Goal: Transaction & Acquisition: Purchase product/service

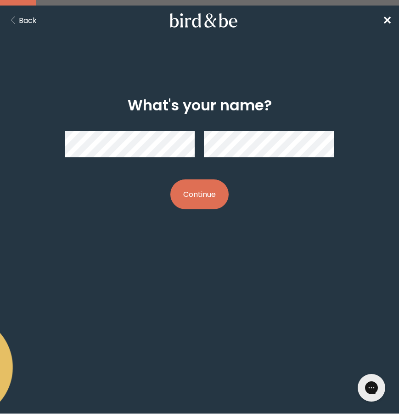
click at [215, 107] on h2 "What's your name?" at bounding box center [200, 105] width 144 height 22
click at [171, 179] on button "Continue" at bounding box center [200, 194] width 58 height 30
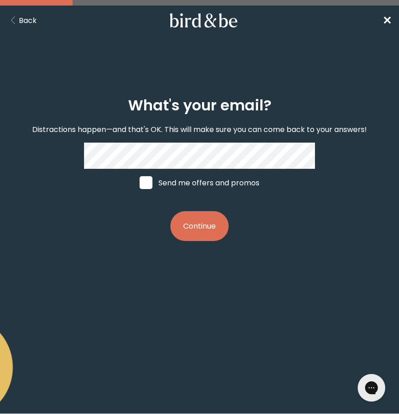
click at [212, 228] on button "Continue" at bounding box center [200, 226] width 58 height 30
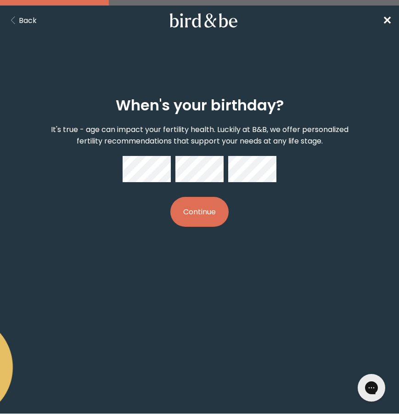
click at [171, 197] on button "Continue" at bounding box center [200, 212] width 58 height 30
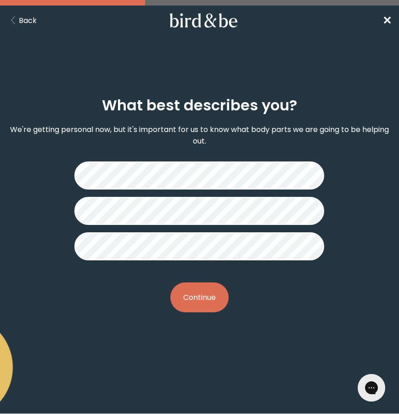
click at [206, 294] on button "Continue" at bounding box center [200, 297] width 58 height 30
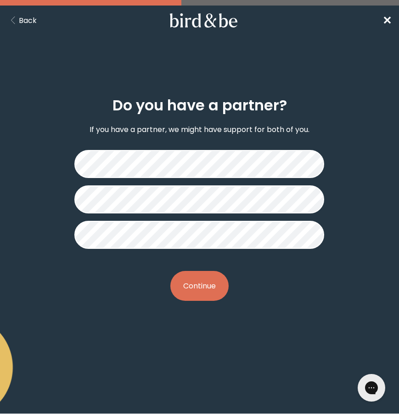
click at [217, 291] on button "Continue" at bounding box center [200, 286] width 58 height 30
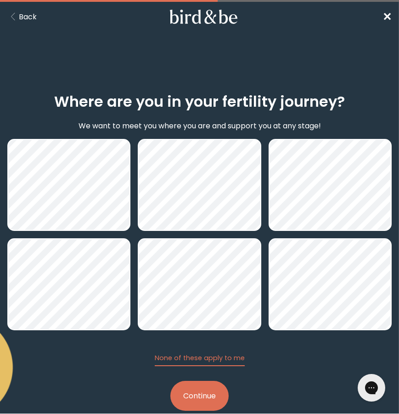
scroll to position [5, 0]
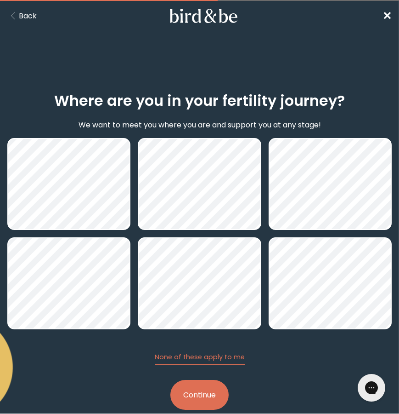
click at [194, 402] on button "Continue" at bounding box center [200, 395] width 58 height 30
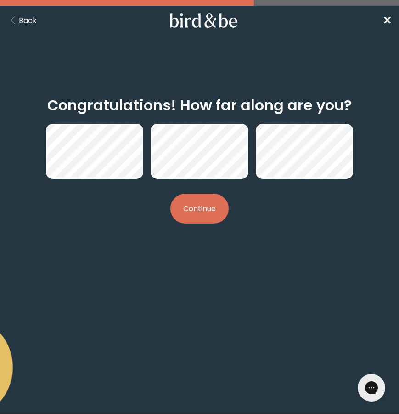
click at [214, 204] on button "Continue" at bounding box center [200, 209] width 58 height 30
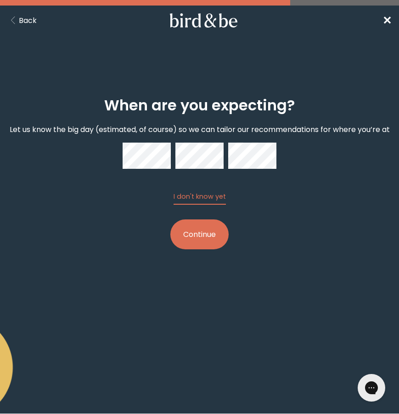
click at [321, 228] on div "When are you expecting? Let us know the big day (estimated, of course) so we ca…" at bounding box center [199, 173] width 385 height 182
click at [192, 227] on button "Continue" at bounding box center [200, 234] width 58 height 30
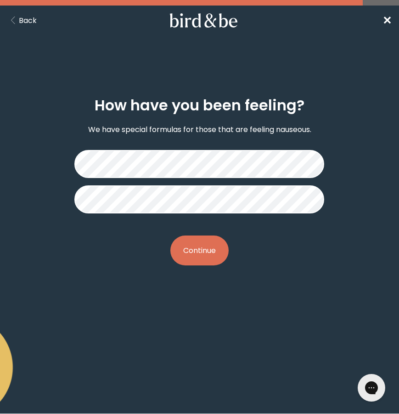
click at [200, 248] on button "Continue" at bounding box center [200, 250] width 58 height 30
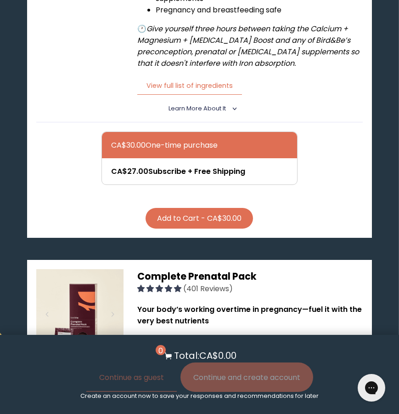
scroll to position [442, 0]
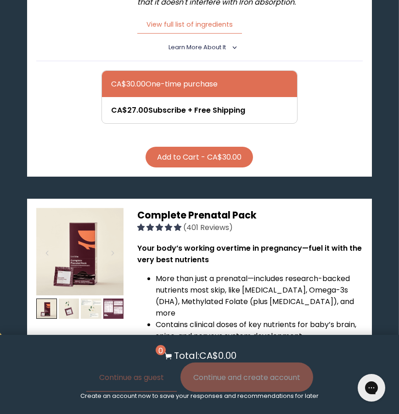
click at [200, 208] on span "Complete Prenatal Pack" at bounding box center [197, 214] width 120 height 13
click at [175, 243] on strong "Your body’s working overtime in pregnancy—fuel it with the very best nutrients" at bounding box center [249, 254] width 225 height 22
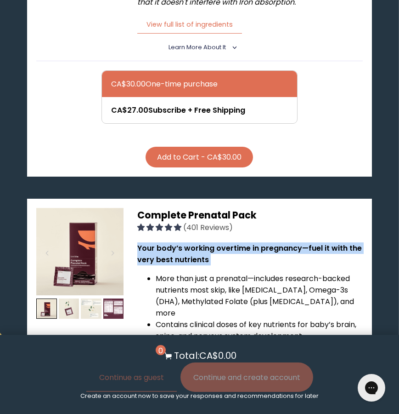
click at [230, 242] on p "Your body’s working overtime in pregnancy—fuel it with the very best nutrients" at bounding box center [249, 253] width 225 height 23
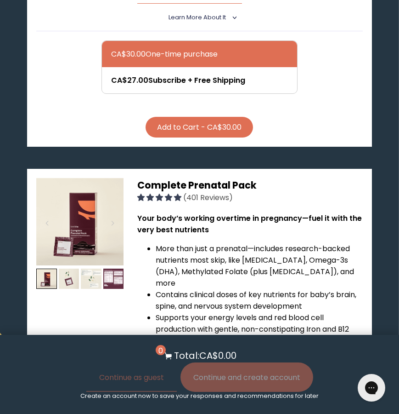
scroll to position [527, 0]
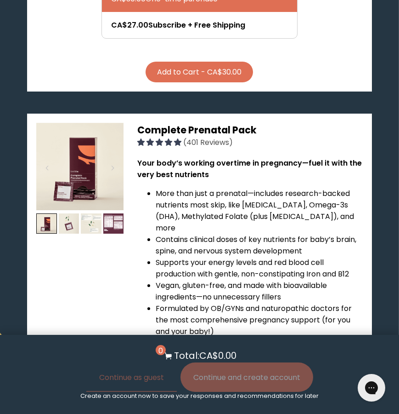
click at [196, 234] on li "Contains clinical doses of key nutrients for baby’s brain, spine, and nervous s…" at bounding box center [259, 245] width 207 height 23
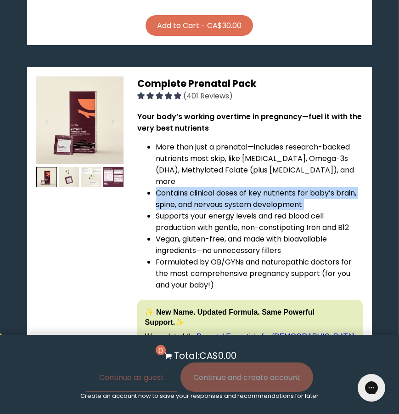
scroll to position [575, 0]
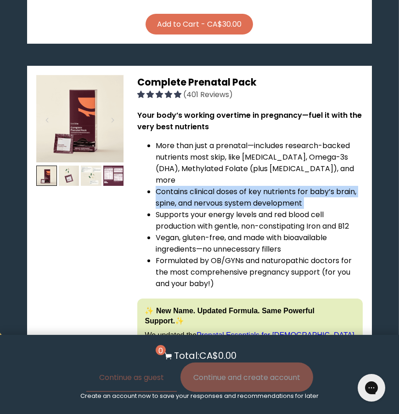
click at [190, 209] on li "Supports your energy levels and red blood cell production with gentle, non-cons…" at bounding box center [259, 220] width 207 height 23
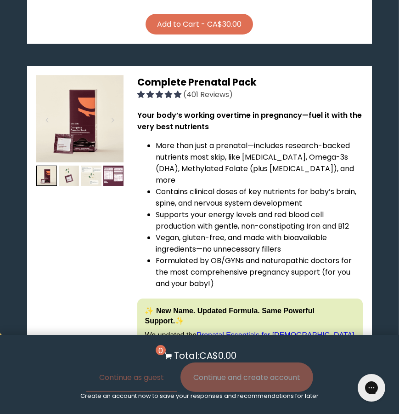
click at [190, 209] on li "Supports your energy levels and red blood cell production with gentle, non-cons…" at bounding box center [259, 220] width 207 height 23
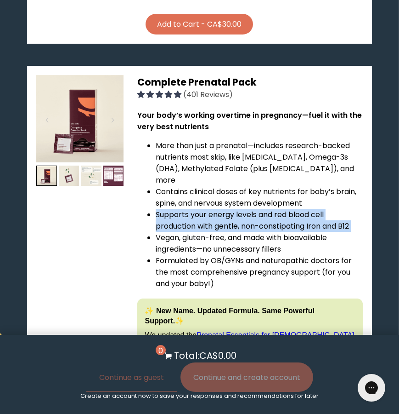
click at [190, 209] on li "Supports your energy levels and red blood cell production with gentle, non-cons…" at bounding box center [259, 220] width 207 height 23
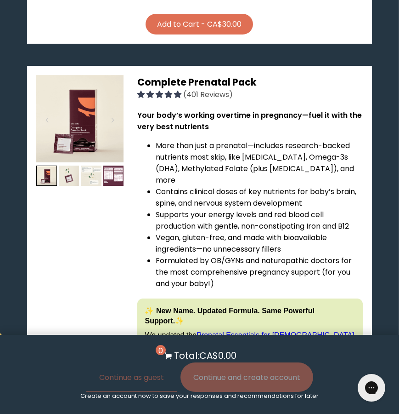
click at [190, 209] on li "Supports your energy levels and red blood cell production with gentle, non-cons…" at bounding box center [259, 220] width 207 height 23
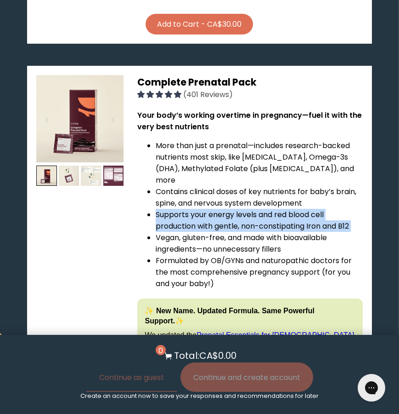
click at [197, 232] on li "Vegan, gluten-free, and made with bioavailable ingredients—no unnecessary fille…" at bounding box center [259, 243] width 207 height 23
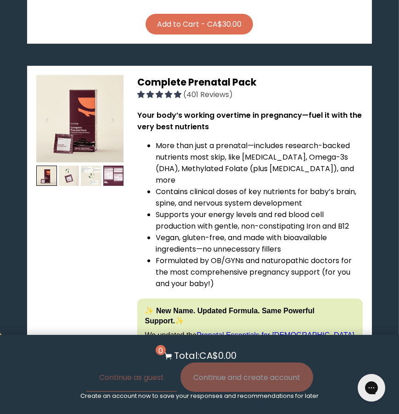
click at [197, 232] on li "Vegan, gluten-free, and made with bioavailable ingredients—no unnecessary fille…" at bounding box center [259, 243] width 207 height 23
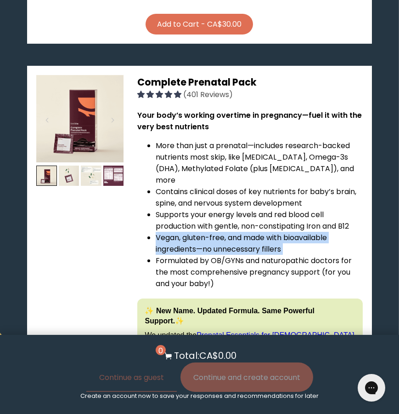
click at [227, 255] on li "Formulated by OB/GYNs and naturopathic doctors for the most comprehensive pregn…" at bounding box center [259, 272] width 207 height 34
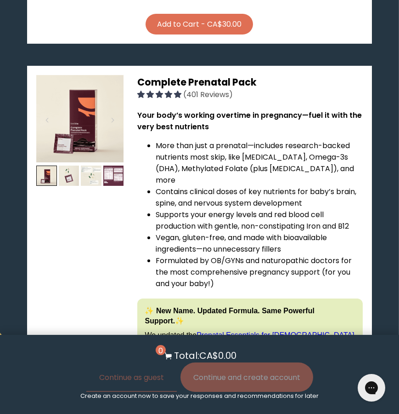
scroll to position [596, 0]
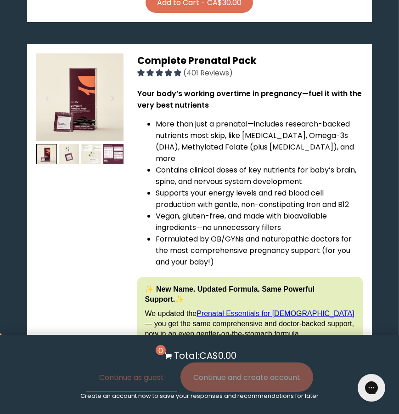
click at [227, 233] on li "Formulated by OB/GYNs and naturopathic doctors for the most comprehensive pregn…" at bounding box center [259, 250] width 207 height 34
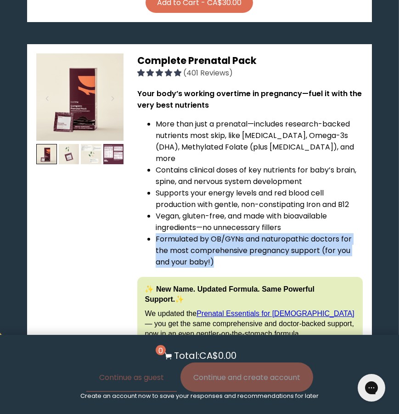
click at [227, 233] on li "Formulated by OB/GYNs and naturopathic doctors for the most comprehensive pregn…" at bounding box center [259, 250] width 207 height 34
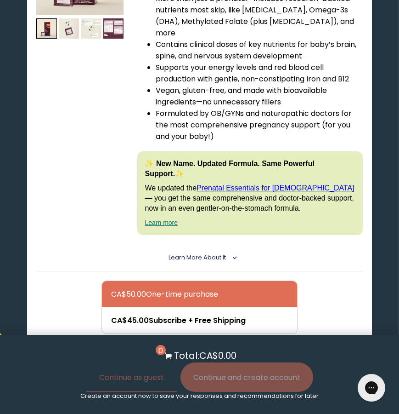
scroll to position [737, 0]
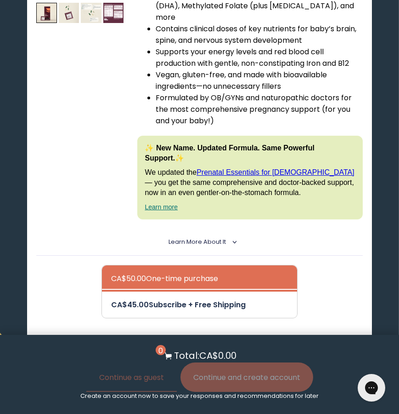
click at [215, 291] on div at bounding box center [208, 304] width 195 height 26
click at [111, 298] on input "CA$45.00 Subscribe + Free Shipping" at bounding box center [111, 298] width 0 height 0
radio input "true"
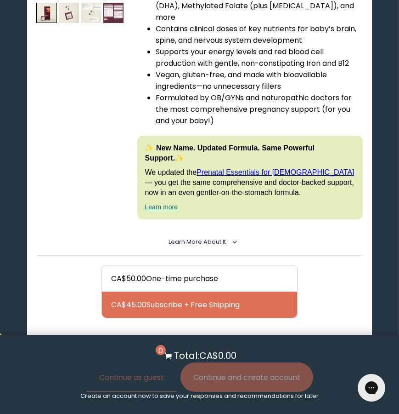
click at [203, 341] on button "Add to Cart - CA$45.00" at bounding box center [199, 351] width 108 height 21
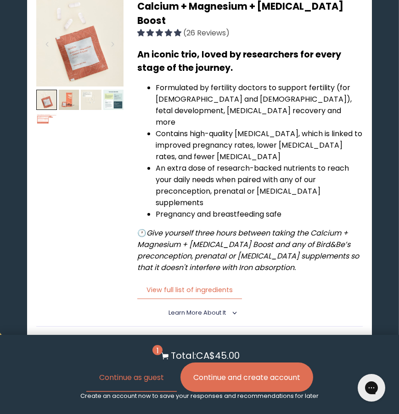
scroll to position [0, 0]
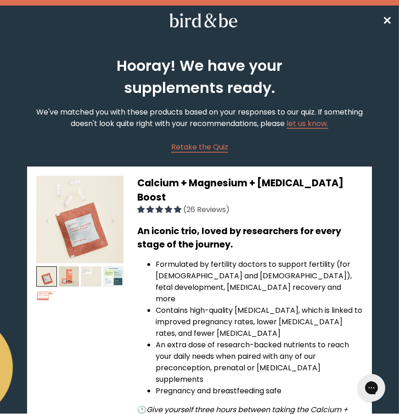
click at [390, 14] on span "✕" at bounding box center [387, 20] width 9 height 15
